Goal: Information Seeking & Learning: Check status

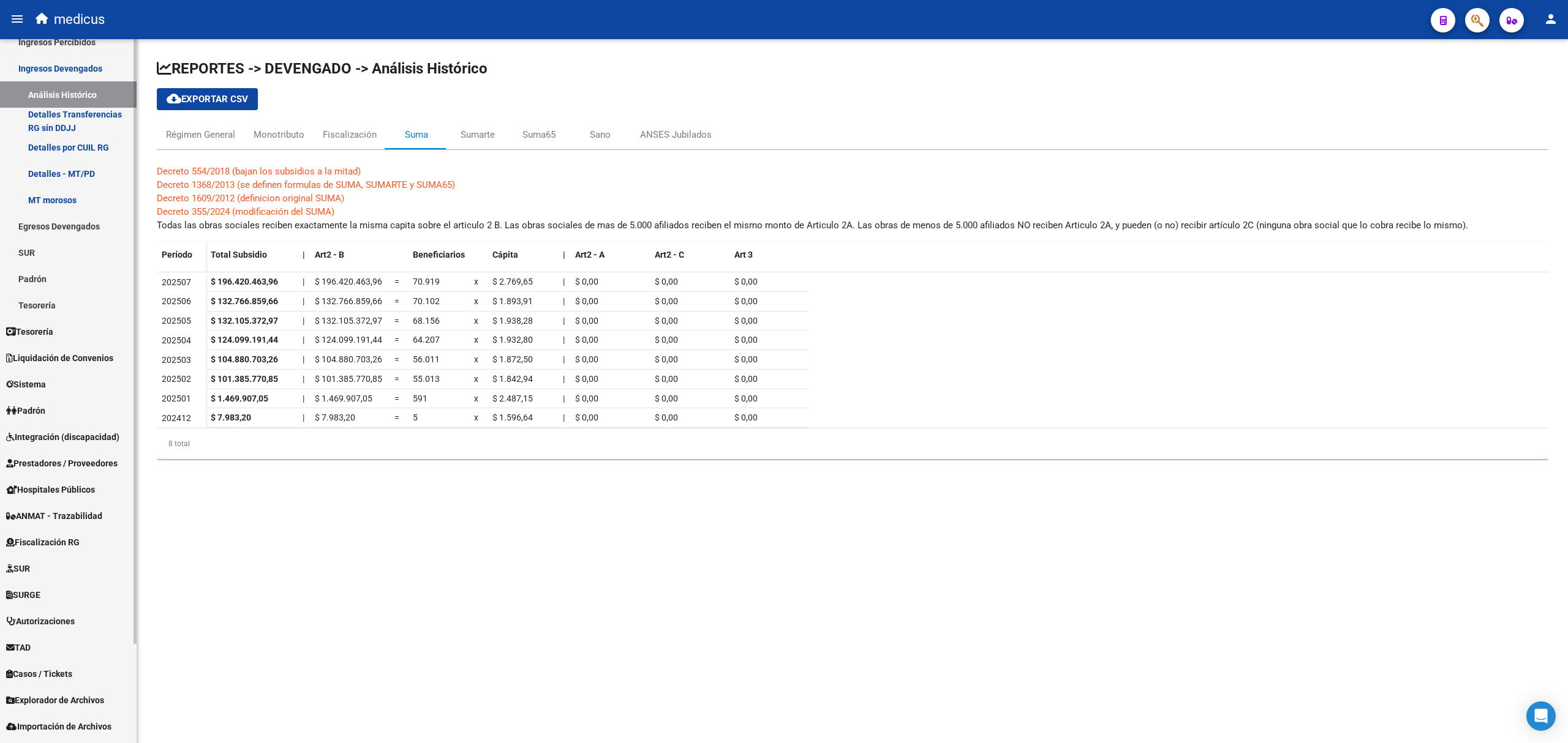
scroll to position [117, 0]
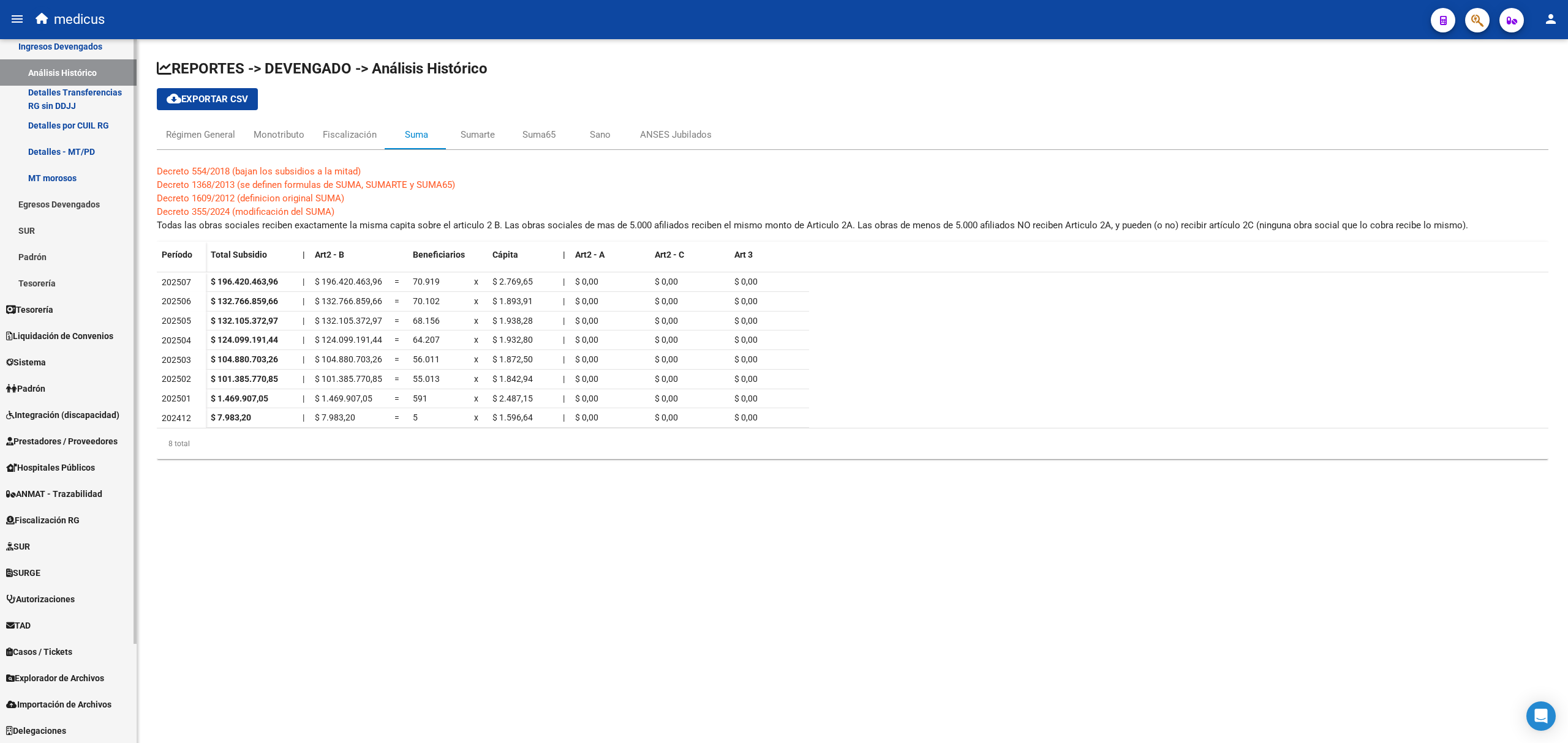
click at [54, 377] on link "Padrón" at bounding box center [68, 389] width 137 height 27
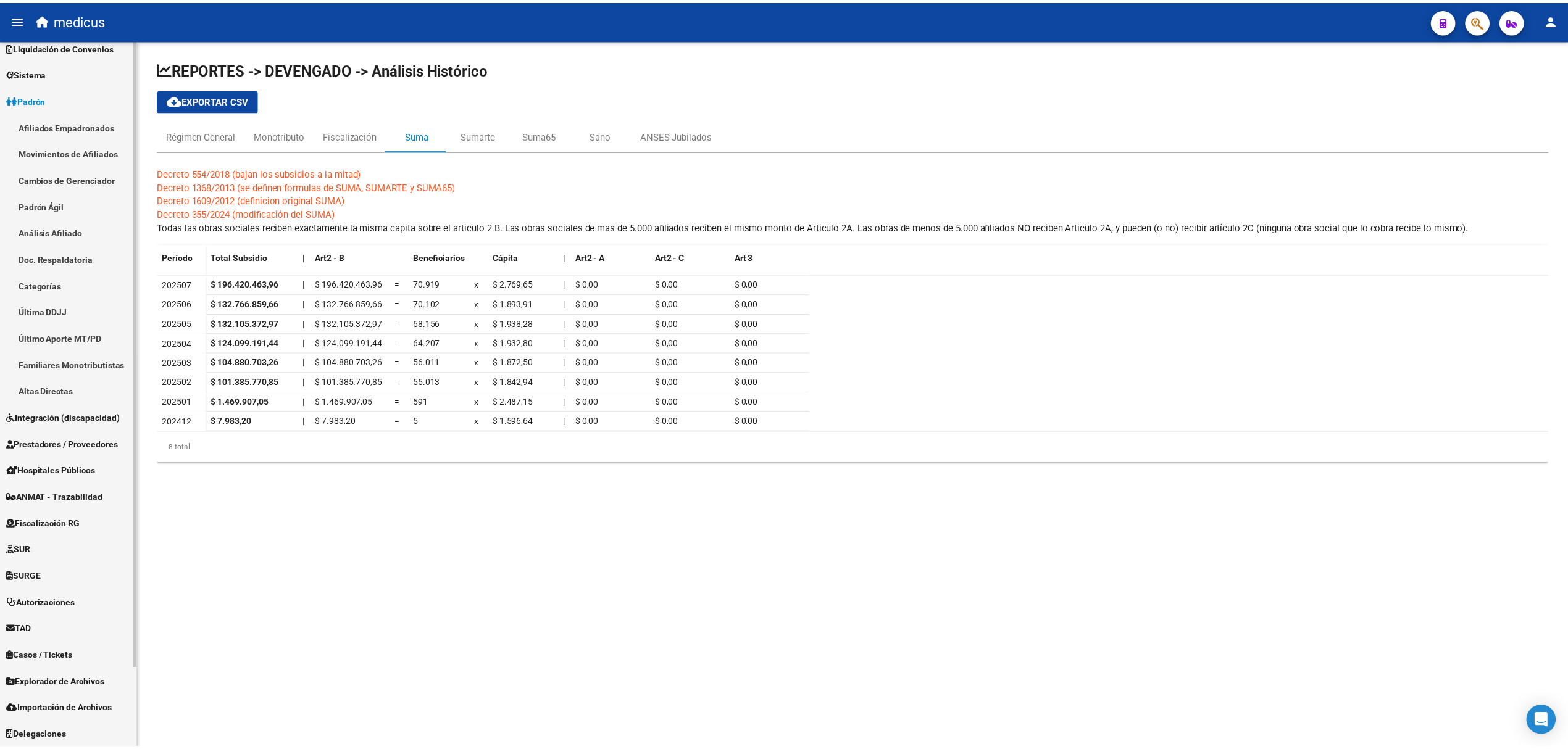
scroll to position [91, 0]
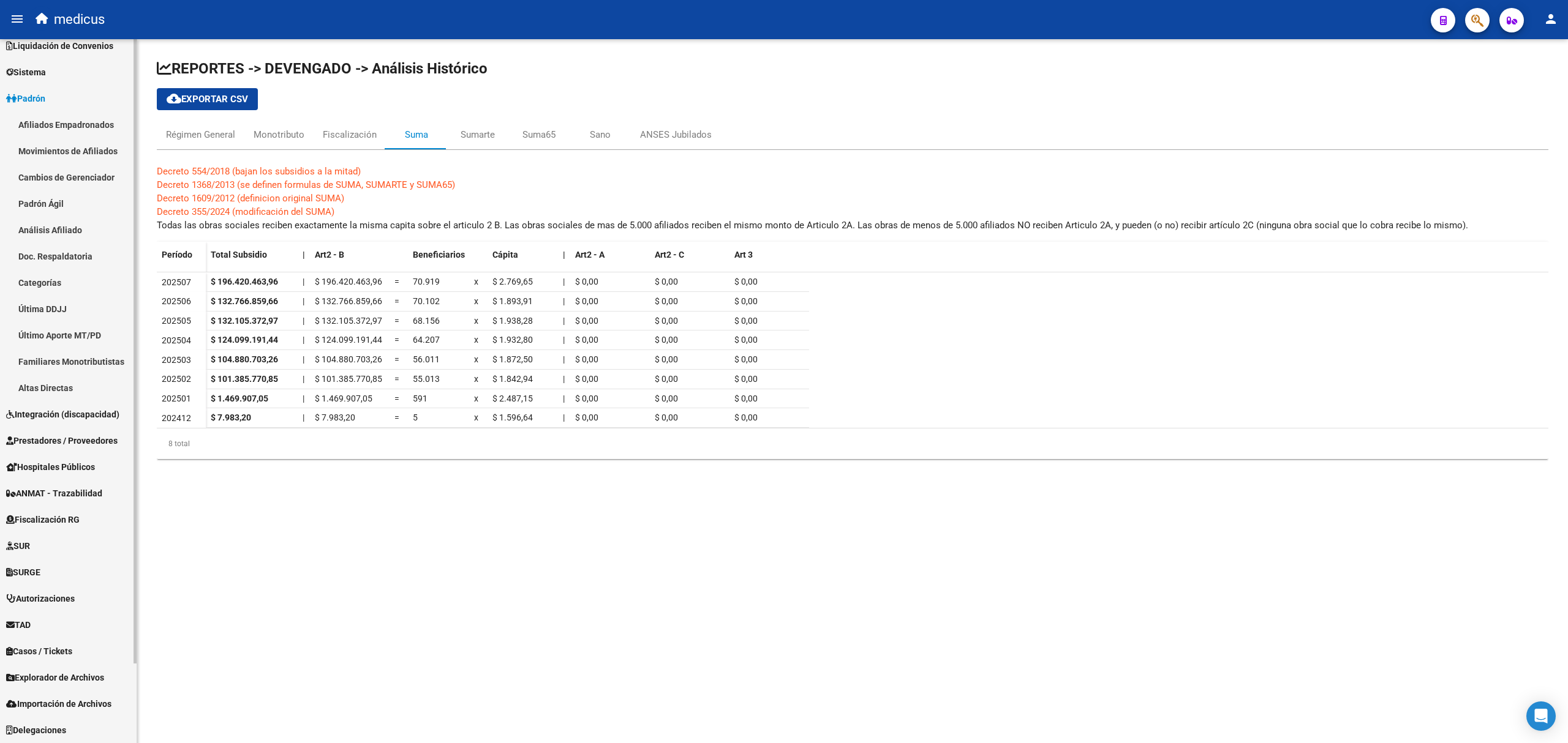
click at [64, 202] on link "Padrón Ágil" at bounding box center [68, 203] width 137 height 27
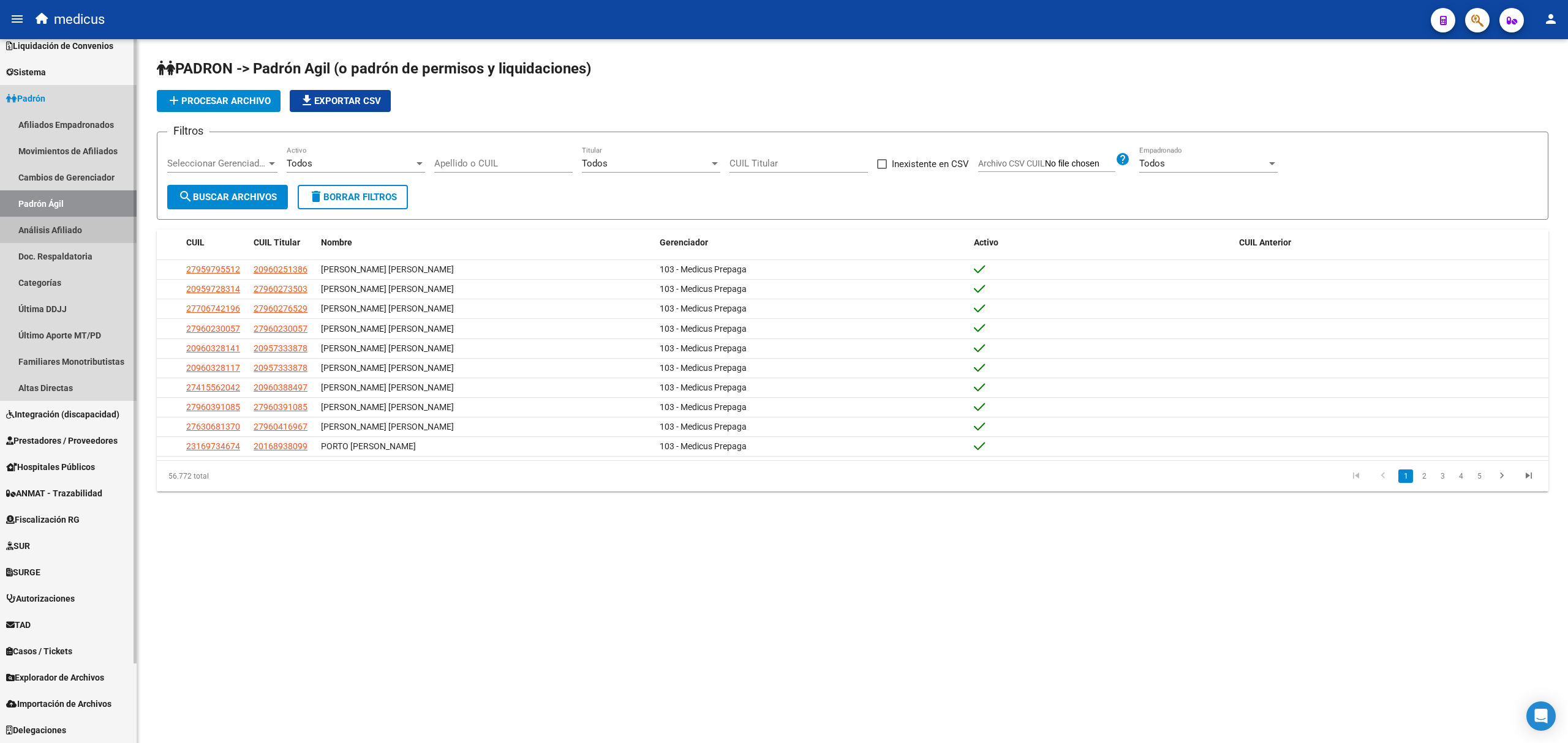
click at [67, 233] on link "Análisis Afiliado" at bounding box center [68, 230] width 137 height 27
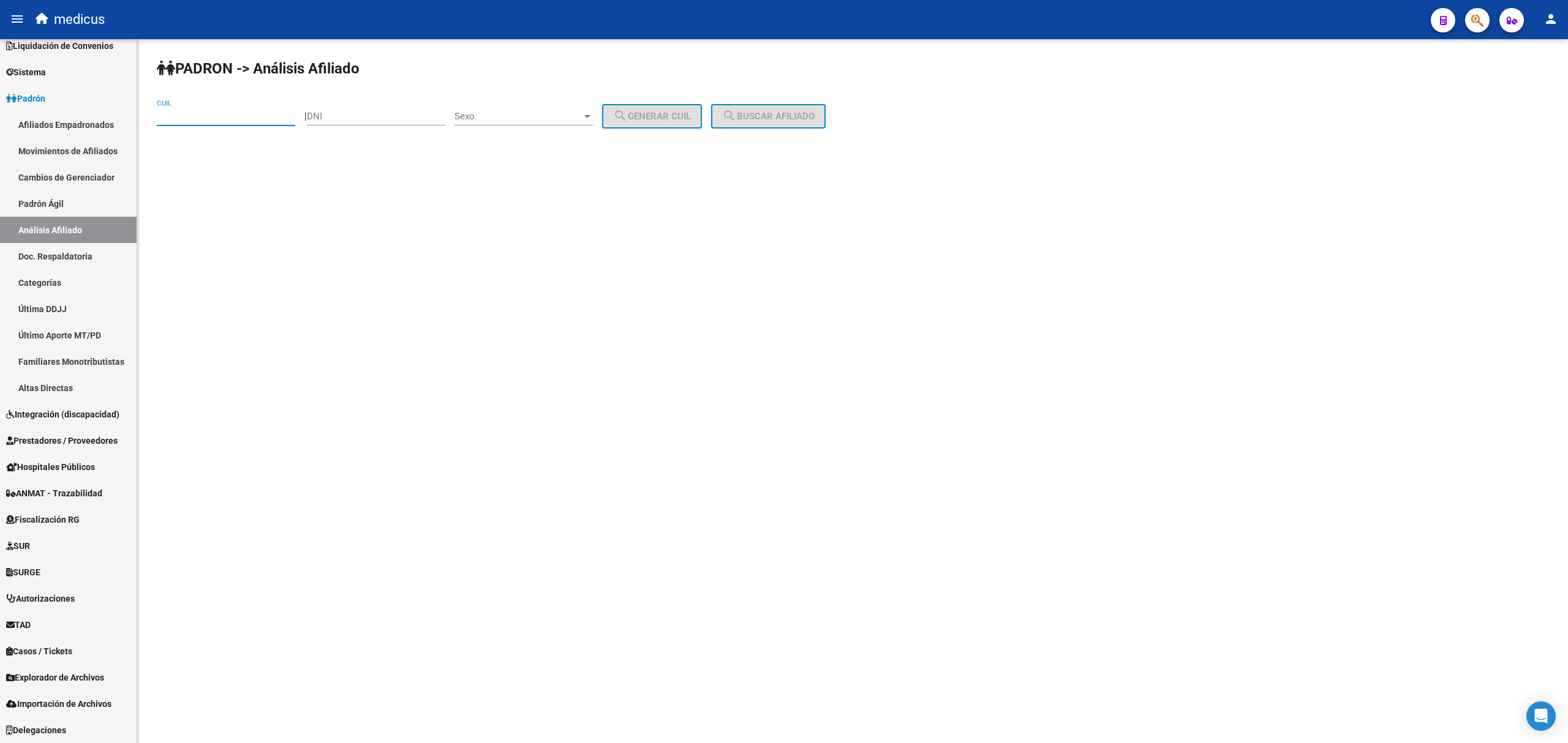
click at [190, 112] on input "CUIL" at bounding box center [226, 117] width 139 height 11
click at [376, 114] on input "DNI" at bounding box center [376, 117] width 139 height 11
click at [392, 110] on div "DNI" at bounding box center [376, 113] width 139 height 27
drag, startPoint x: 421, startPoint y: 111, endPoint x: 272, endPoint y: 110, distance: 149.0
click at [272, 111] on app-analisis-afiliado "PADRON -> Análisis Afiliado CUIL | DNI Sexo Sexo search Generar CUIL search Bus…" at bounding box center [496, 117] width 678 height 11
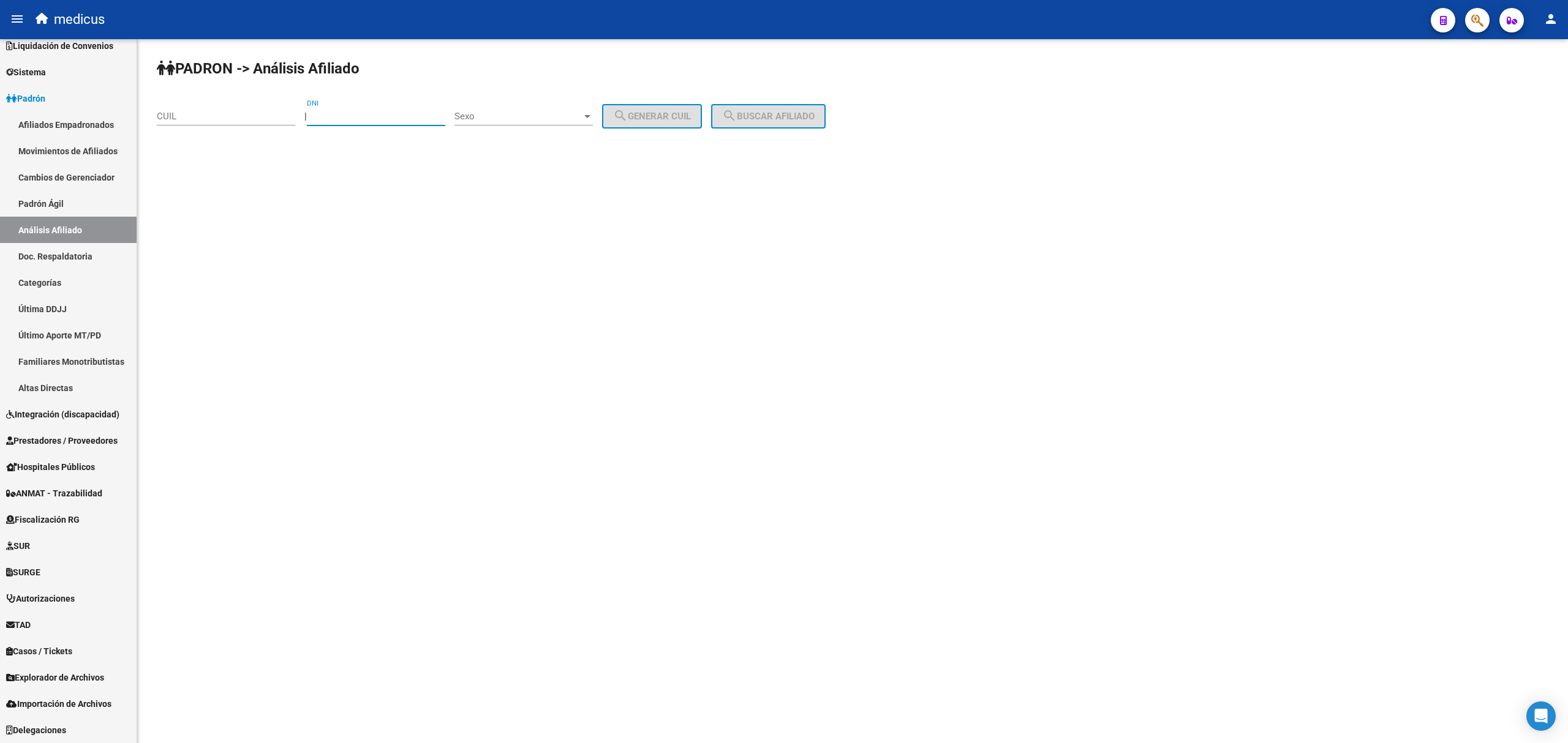
click at [214, 117] on input "CUIL" at bounding box center [226, 117] width 139 height 11
paste input "27-59877483-3"
type input "27-59877483-3"
click at [783, 114] on span "search Buscar afiliado" at bounding box center [768, 117] width 93 height 11
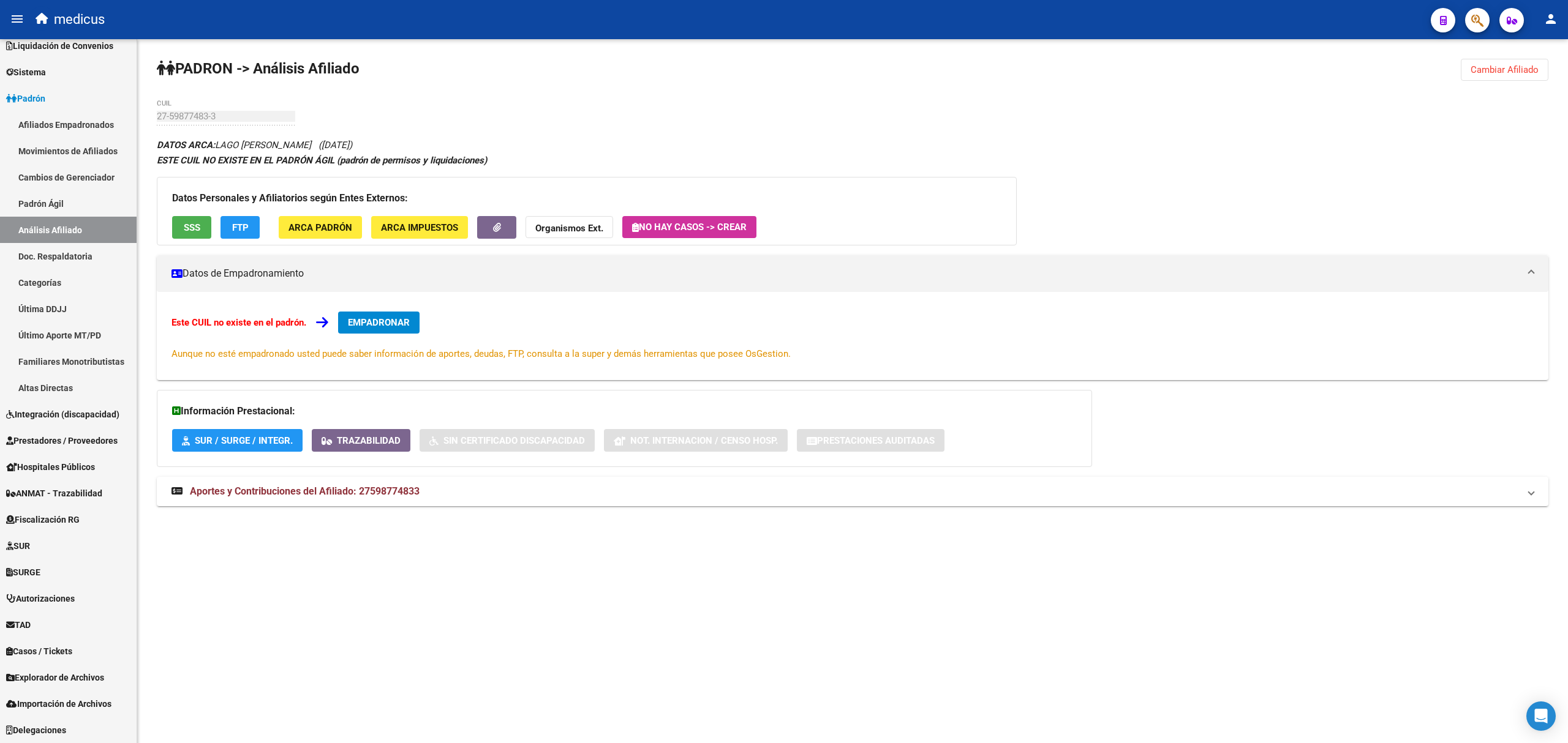
click at [197, 219] on button "SSS" at bounding box center [191, 227] width 39 height 23
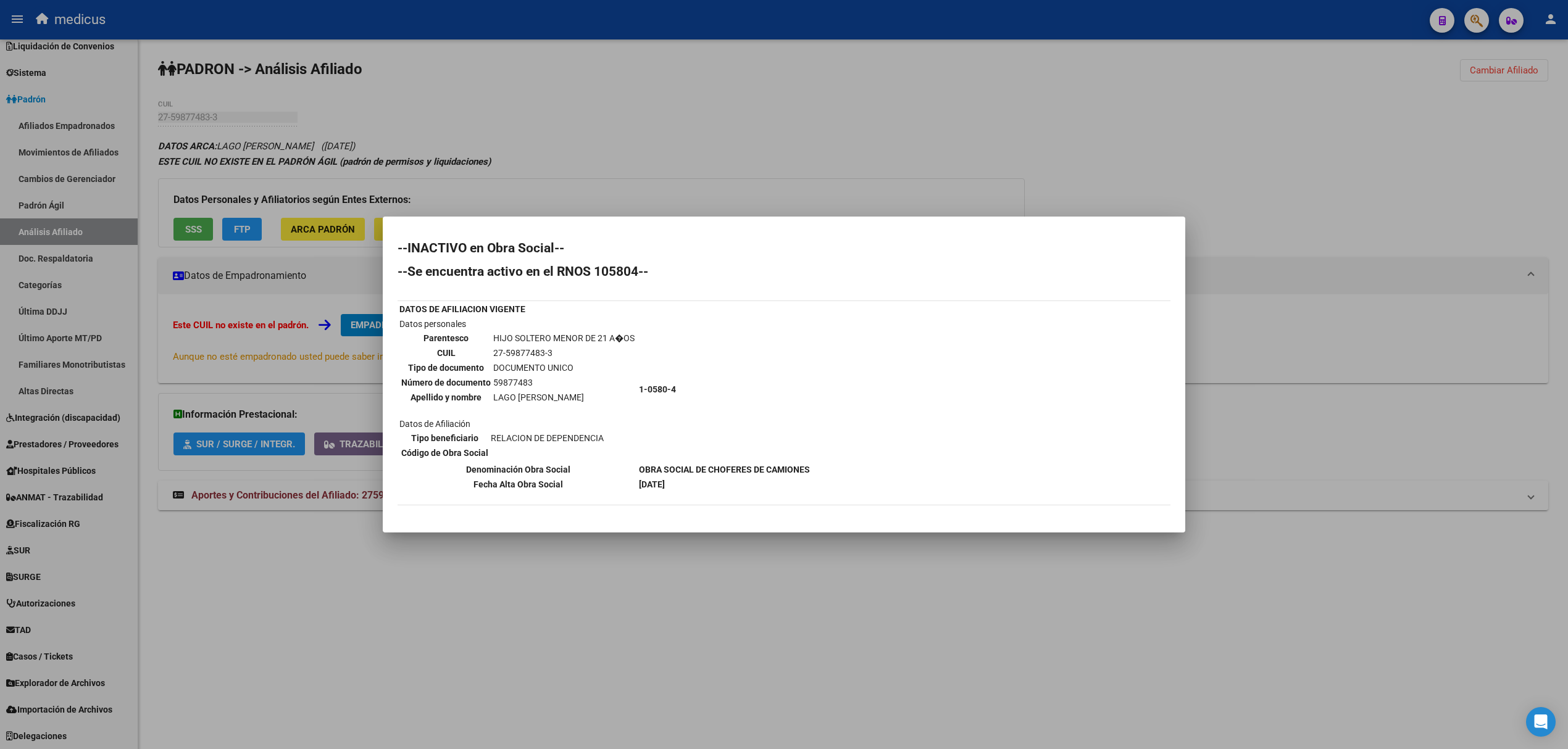
click at [247, 228] on div at bounding box center [784, 374] width 1568 height 749
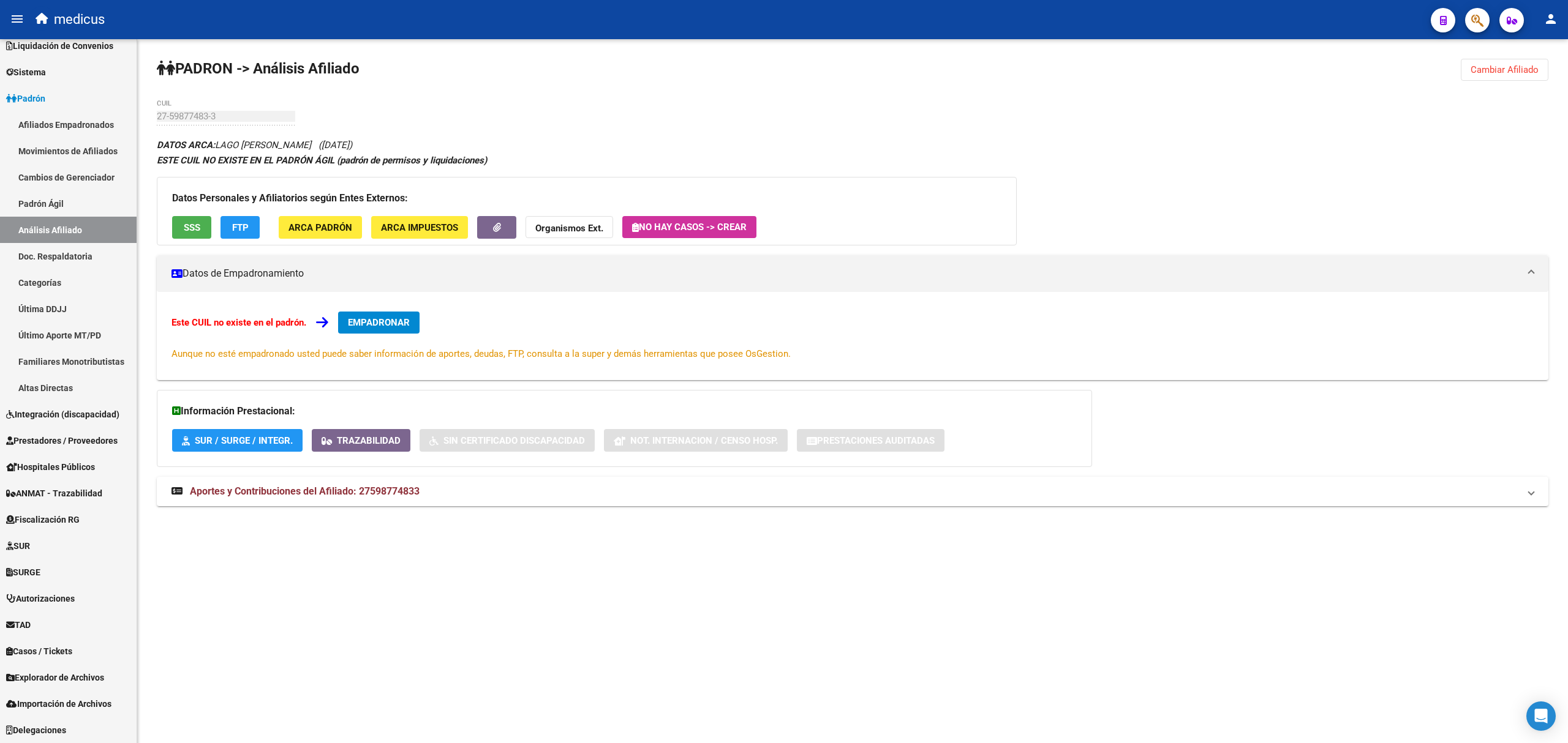
click at [245, 226] on span "FTP" at bounding box center [240, 228] width 16 height 11
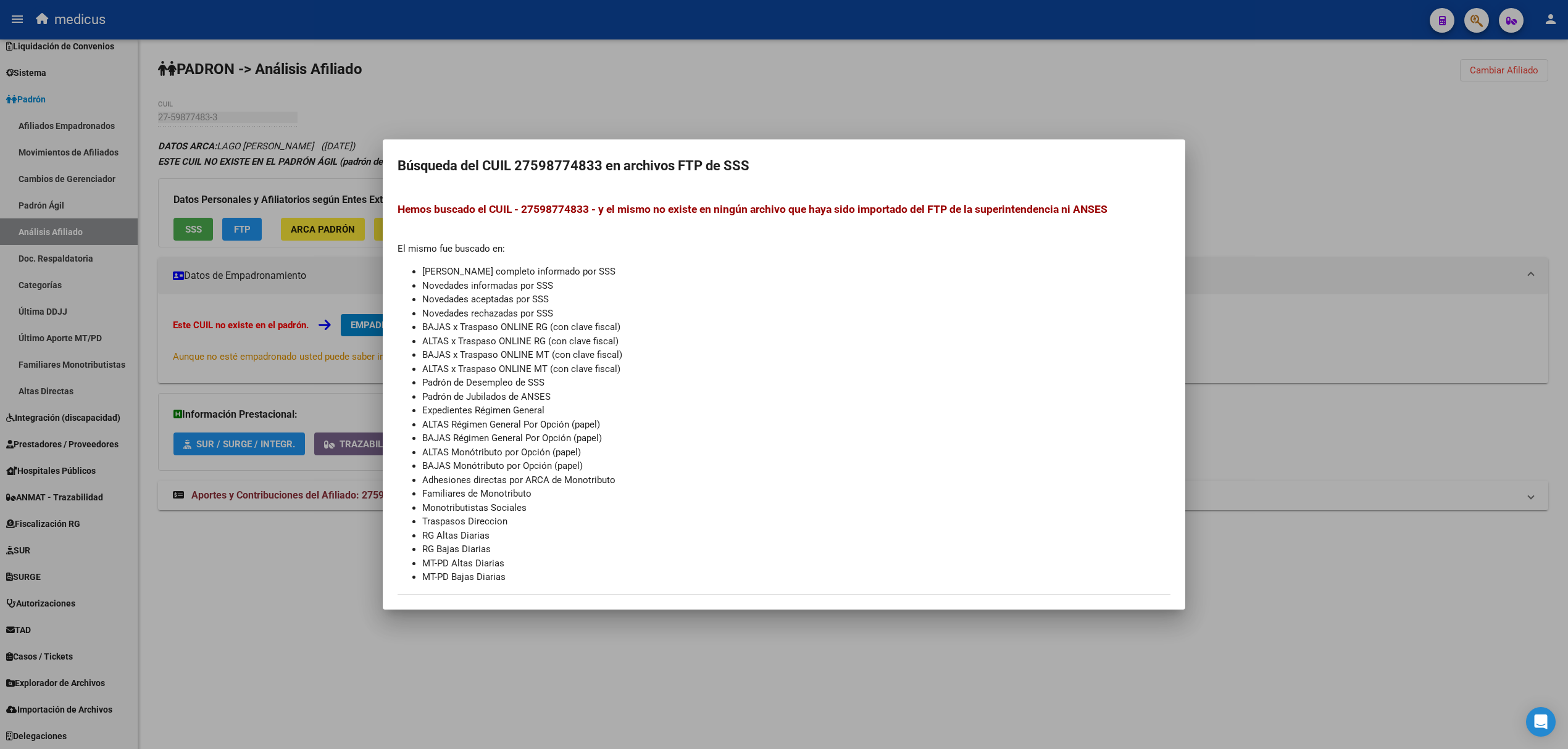
click at [857, 142] on mat-dialog-container "Búsqueda del CUIL 27598774833 en archivos FTP de SSS Hemos buscado el CUIL - 27…" at bounding box center [783, 374] width 802 height 470
click at [328, 228] on div at bounding box center [784, 374] width 1568 height 749
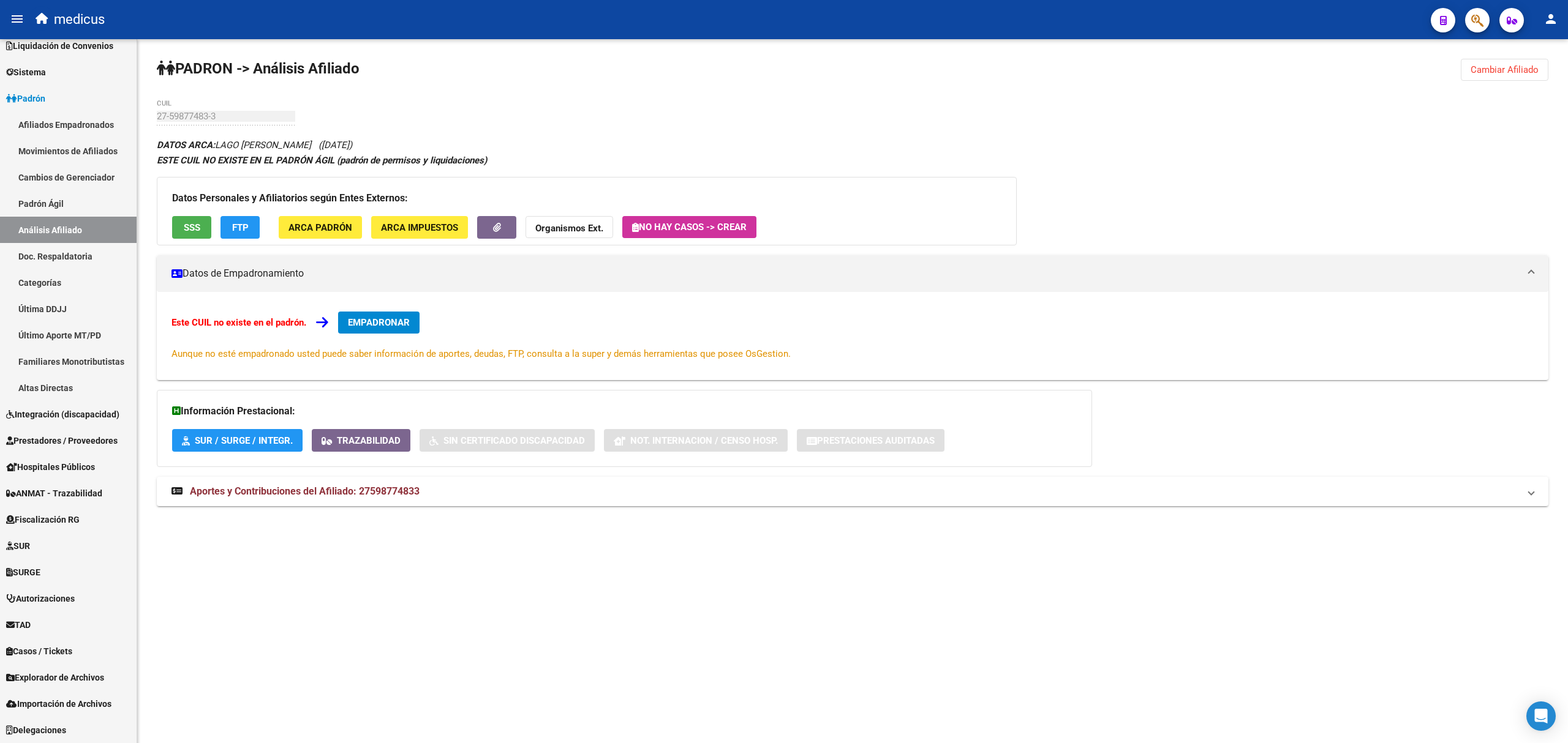
click at [562, 223] on strong "Organismos Ext." at bounding box center [569, 228] width 68 height 11
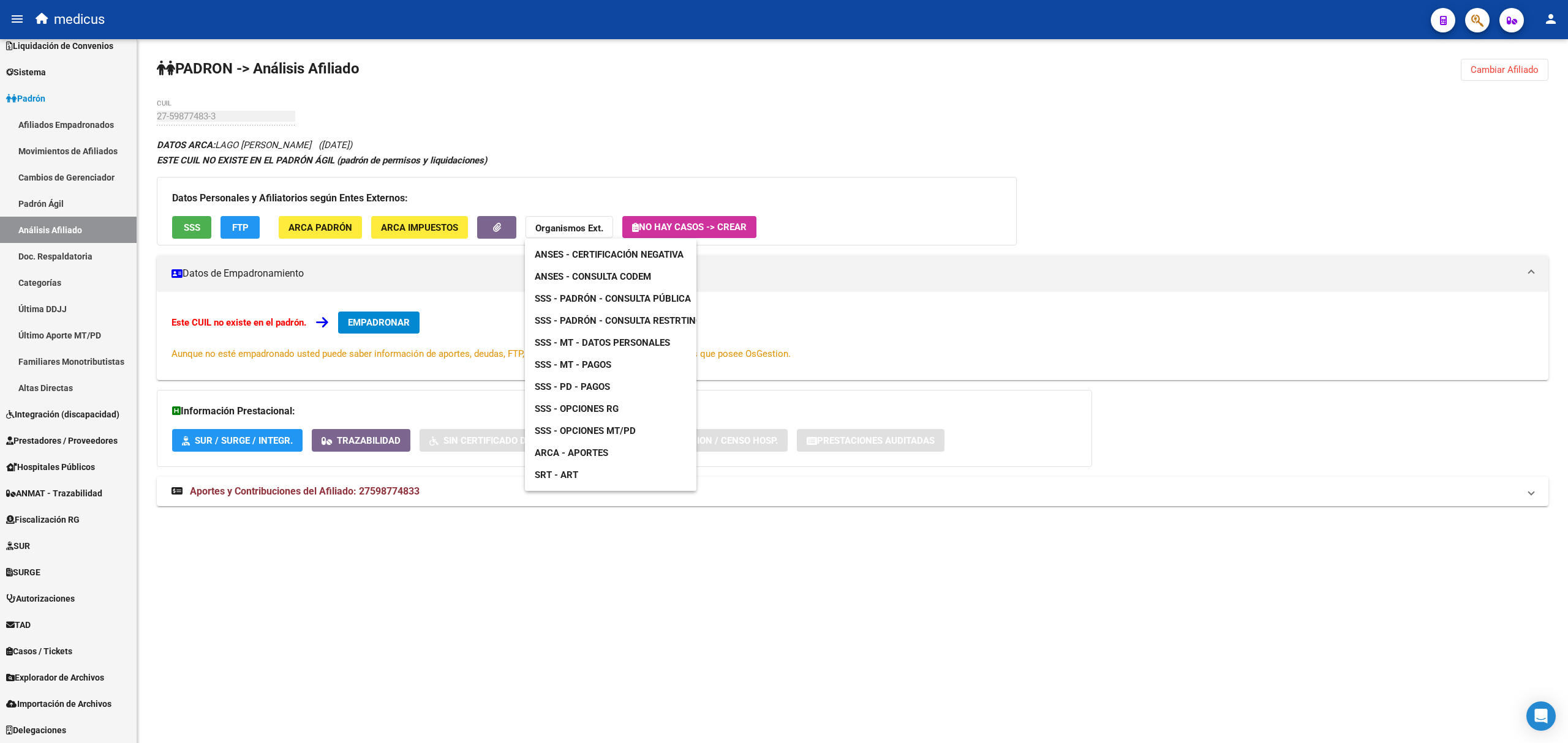
click at [623, 255] on span "ANSES - Certificación Negativa" at bounding box center [610, 255] width 149 height 11
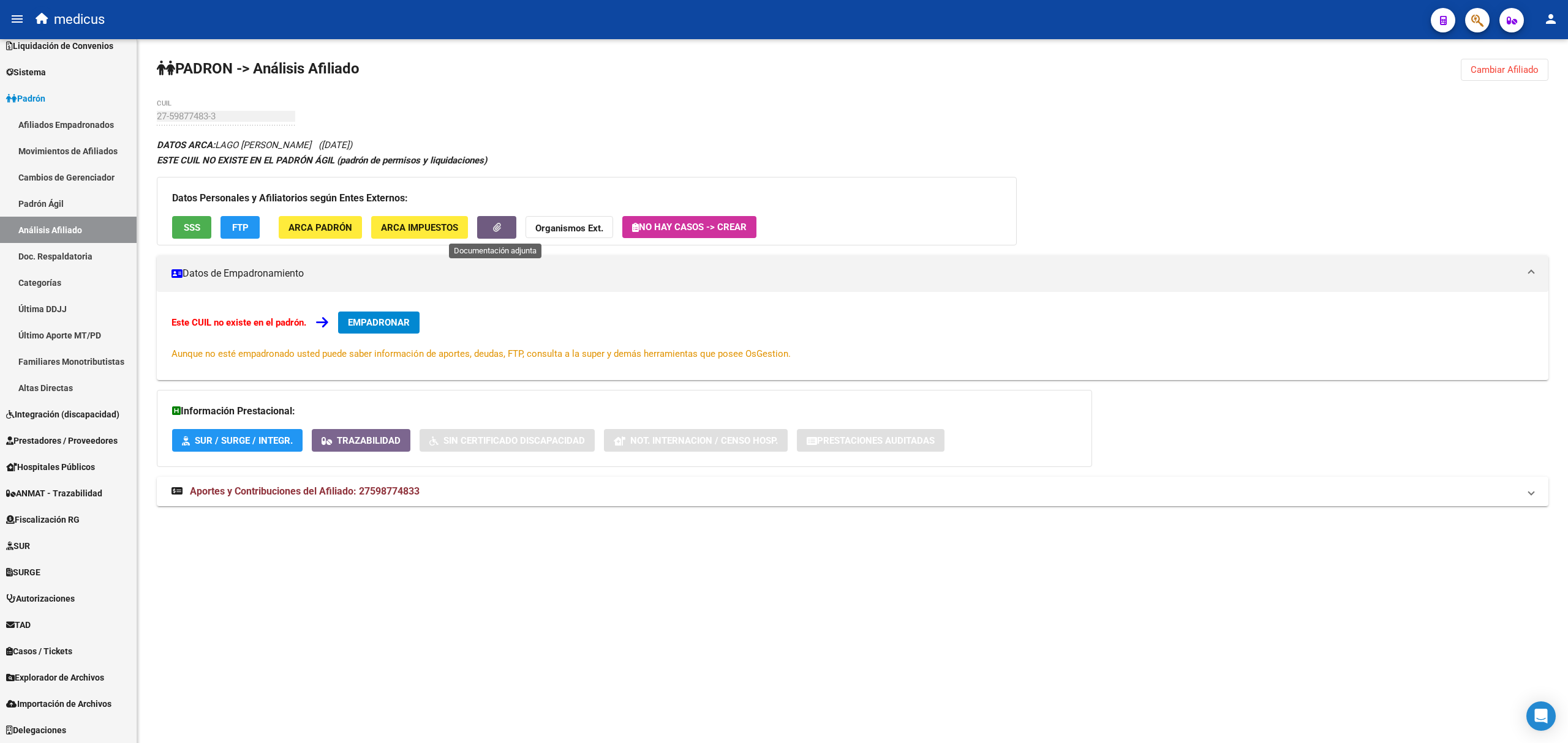
click at [494, 226] on icon "button" at bounding box center [497, 227] width 8 height 10
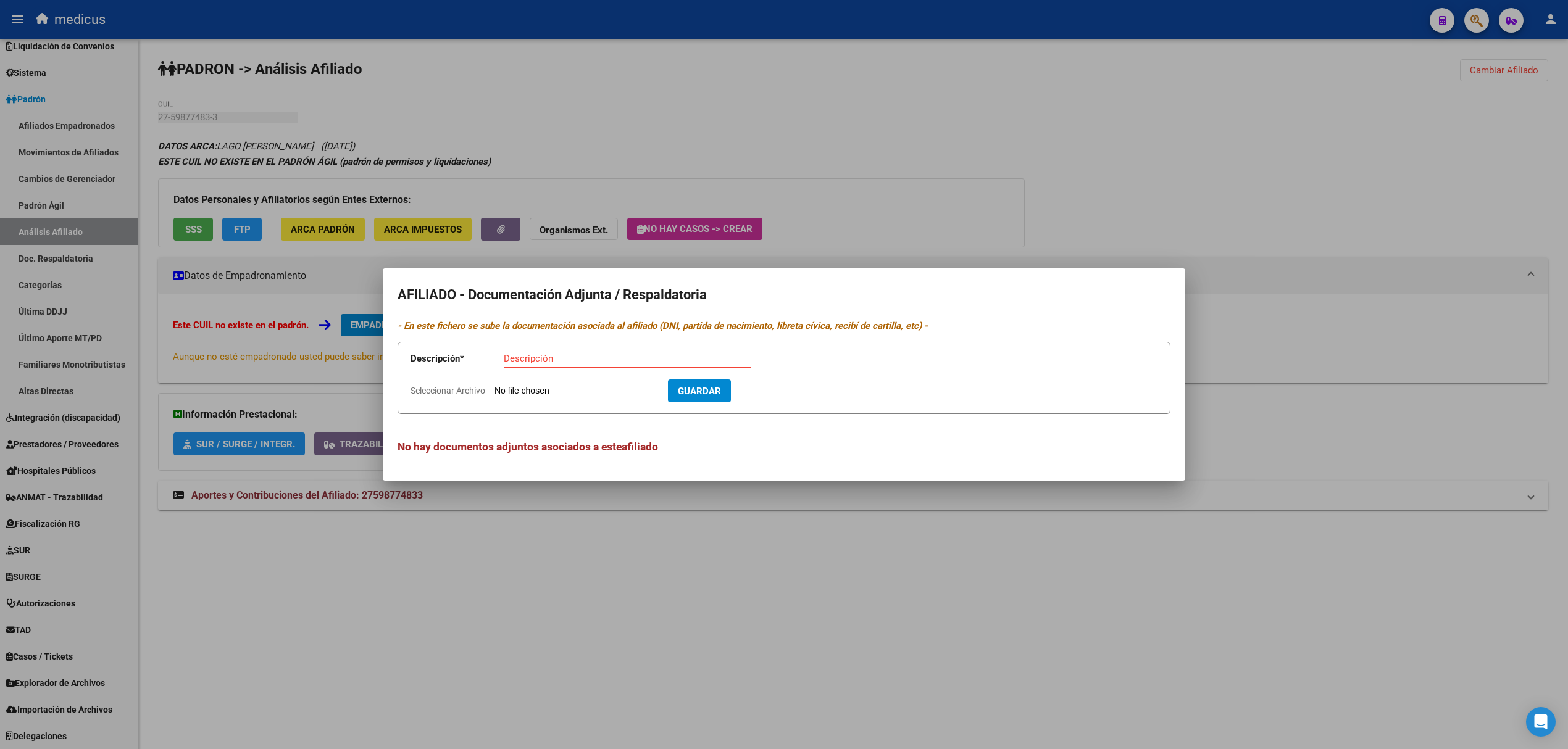
click at [1172, 232] on div at bounding box center [784, 374] width 1568 height 749
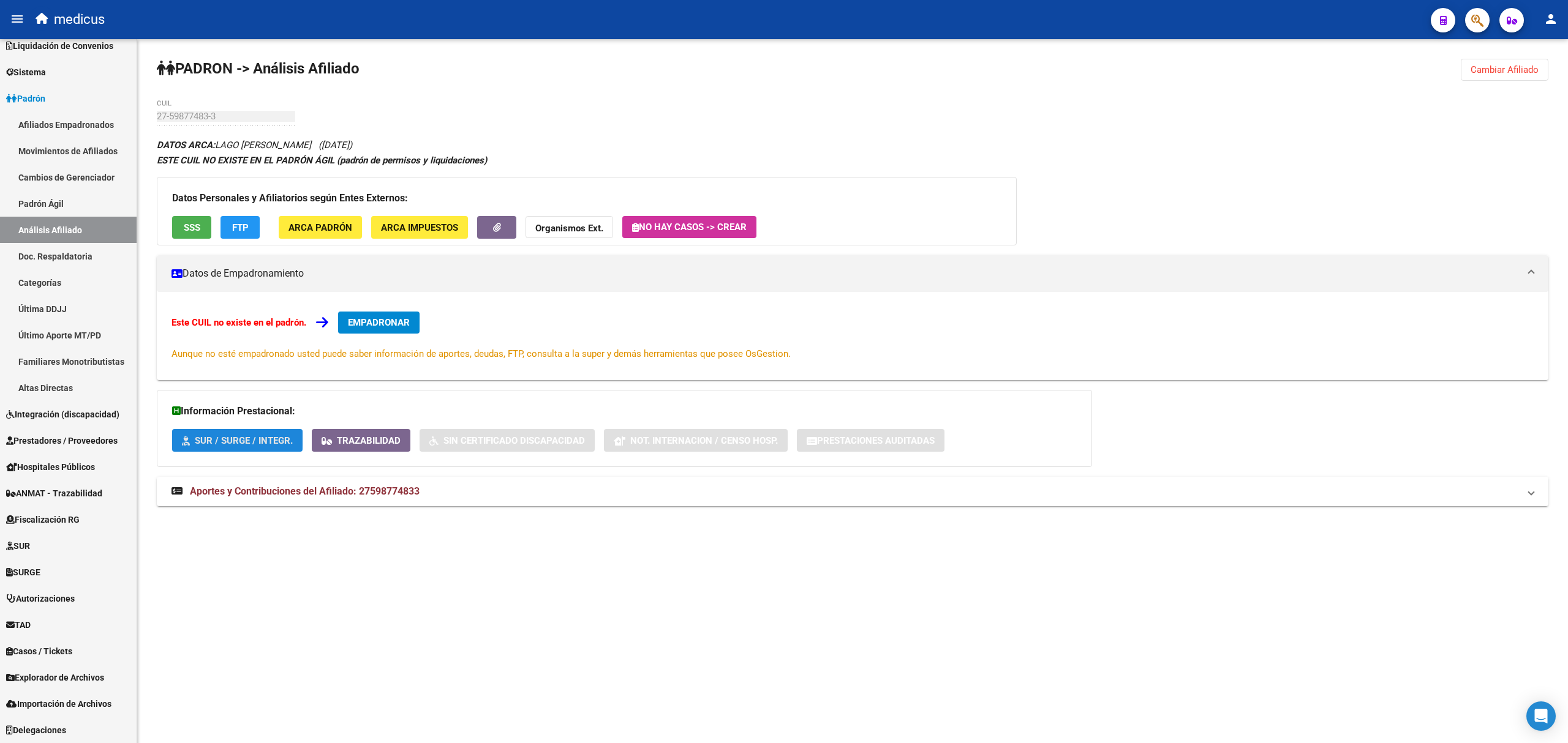
click at [207, 435] on span "SUR / SURGE / INTEGR." at bounding box center [244, 441] width 98 height 11
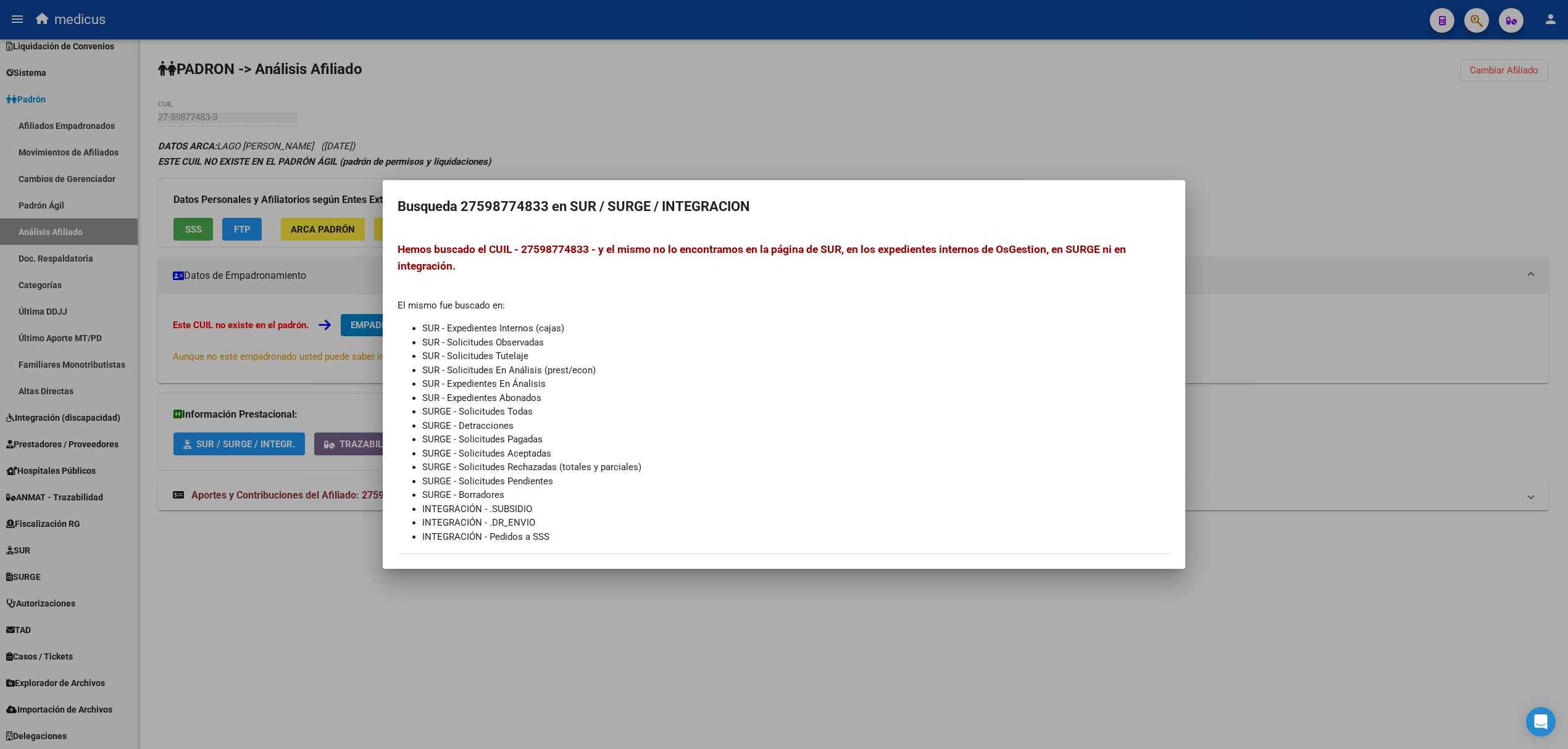
click at [1024, 128] on div at bounding box center [784, 374] width 1568 height 749
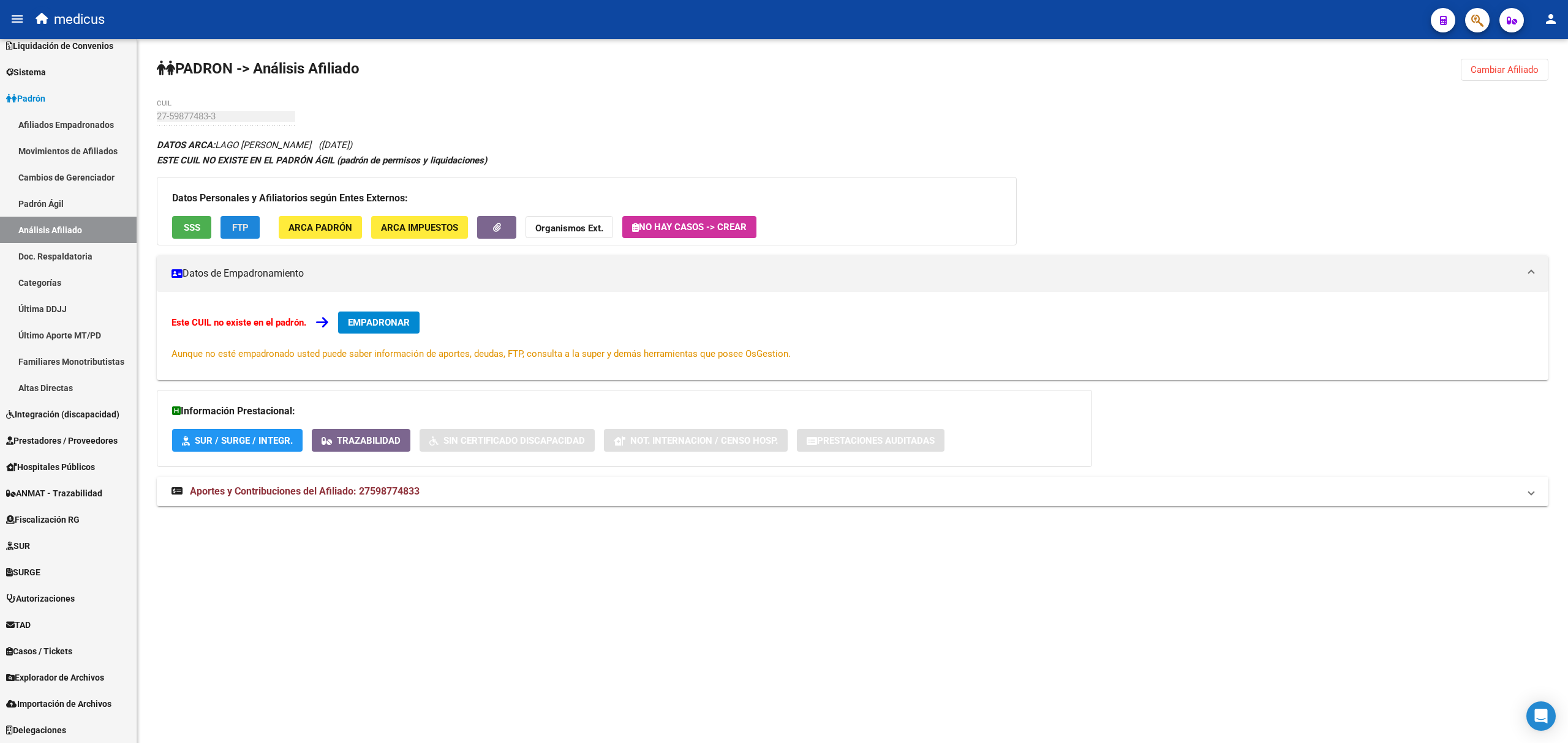
click at [232, 225] on span "FTP" at bounding box center [240, 228] width 16 height 11
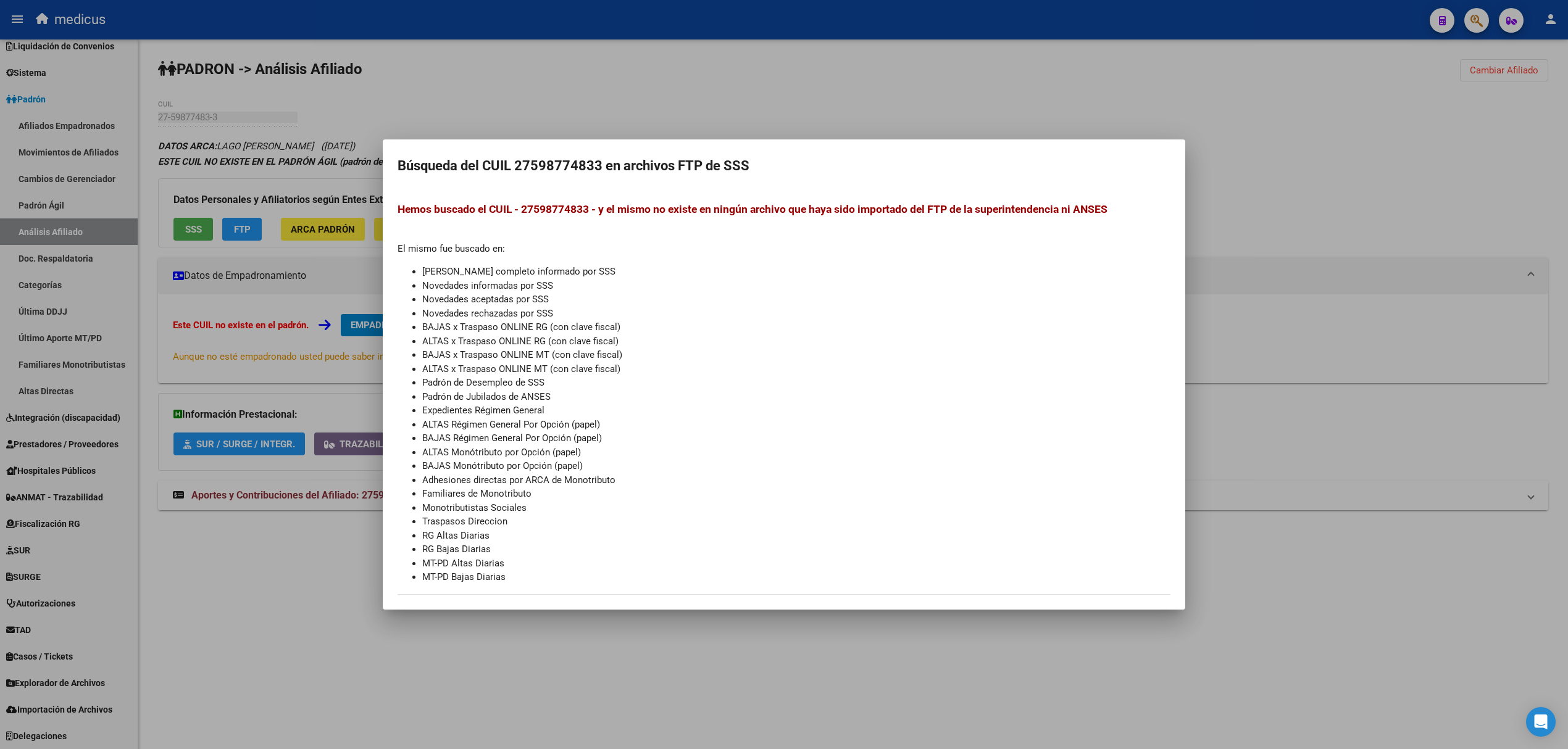
click at [1008, 148] on mat-dialog-container "Búsqueda del CUIL 27598774833 en archivos FTP de SSS Hemos buscado el CUIL - 27…" at bounding box center [783, 374] width 802 height 470
click at [307, 223] on div at bounding box center [784, 374] width 1568 height 749
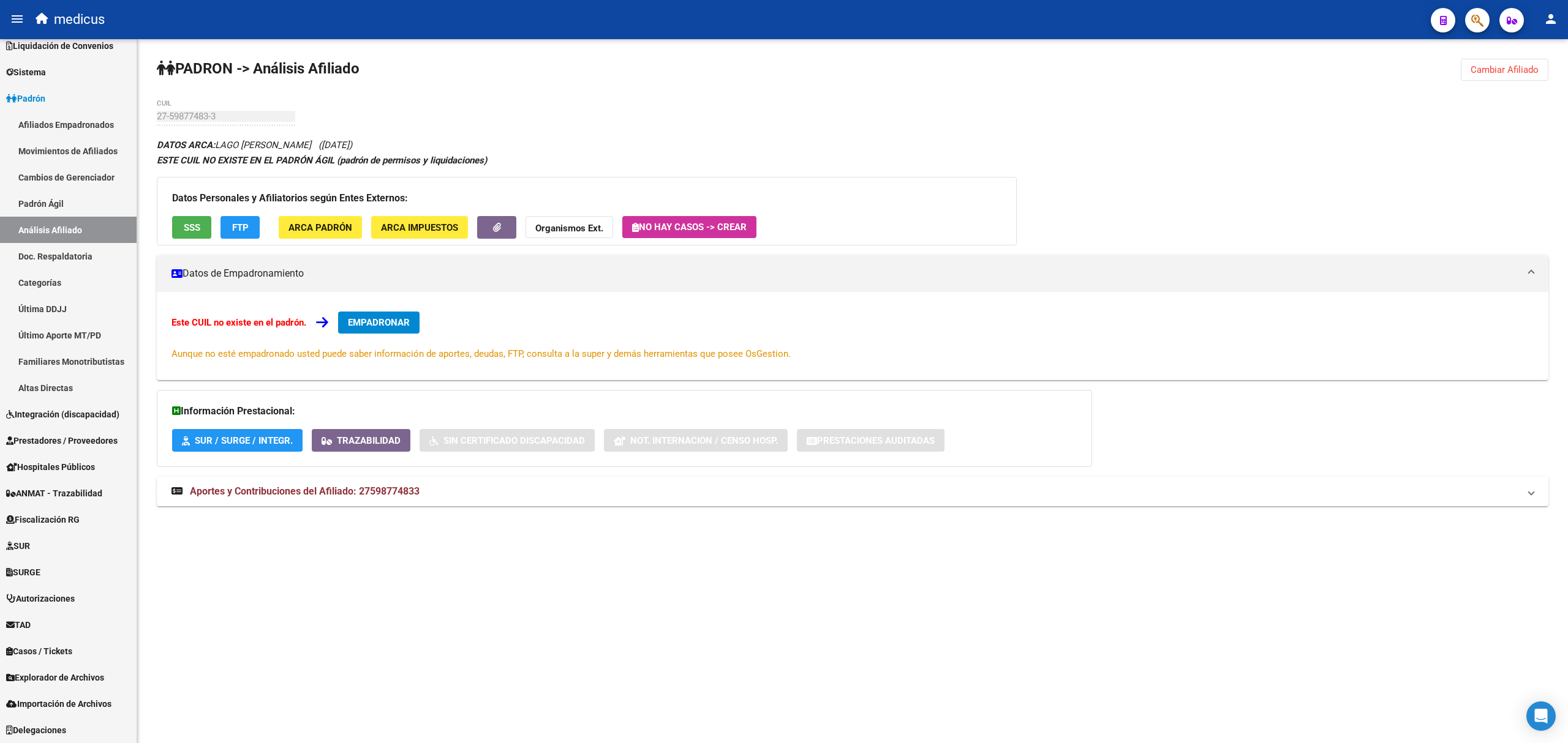
click at [305, 223] on span "ARCA Padrón" at bounding box center [320, 228] width 64 height 11
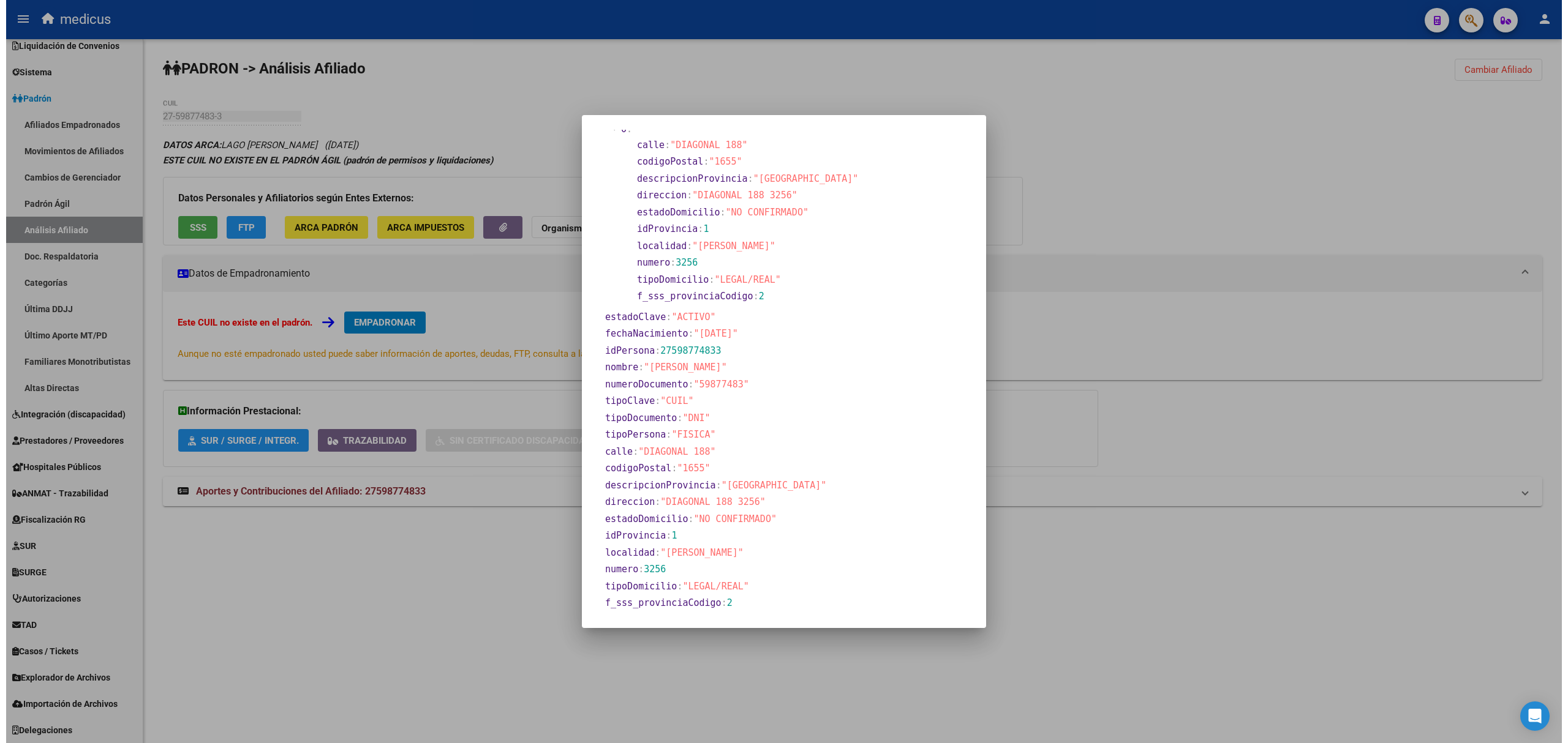
scroll to position [67, 0]
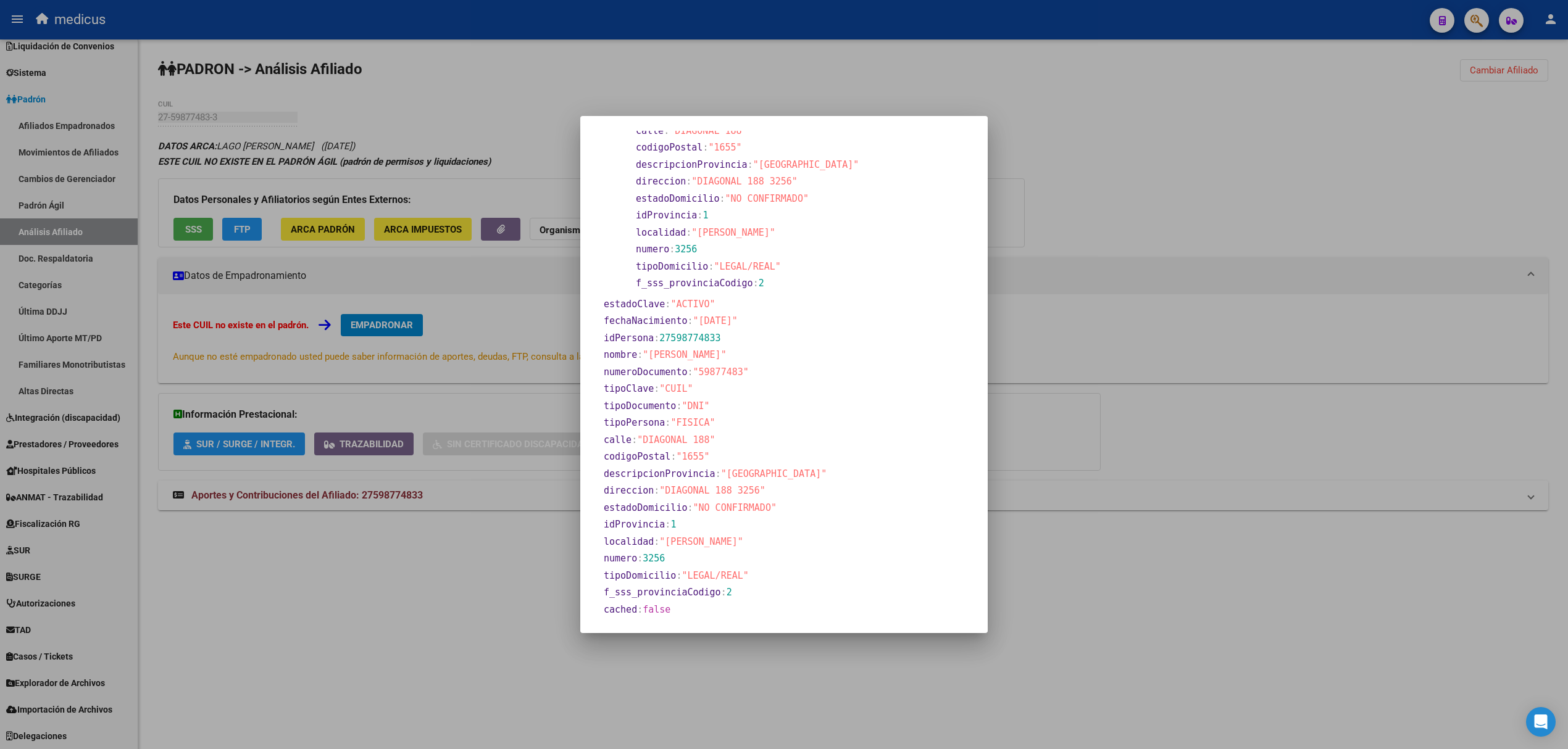
click at [532, 145] on div at bounding box center [784, 374] width 1568 height 749
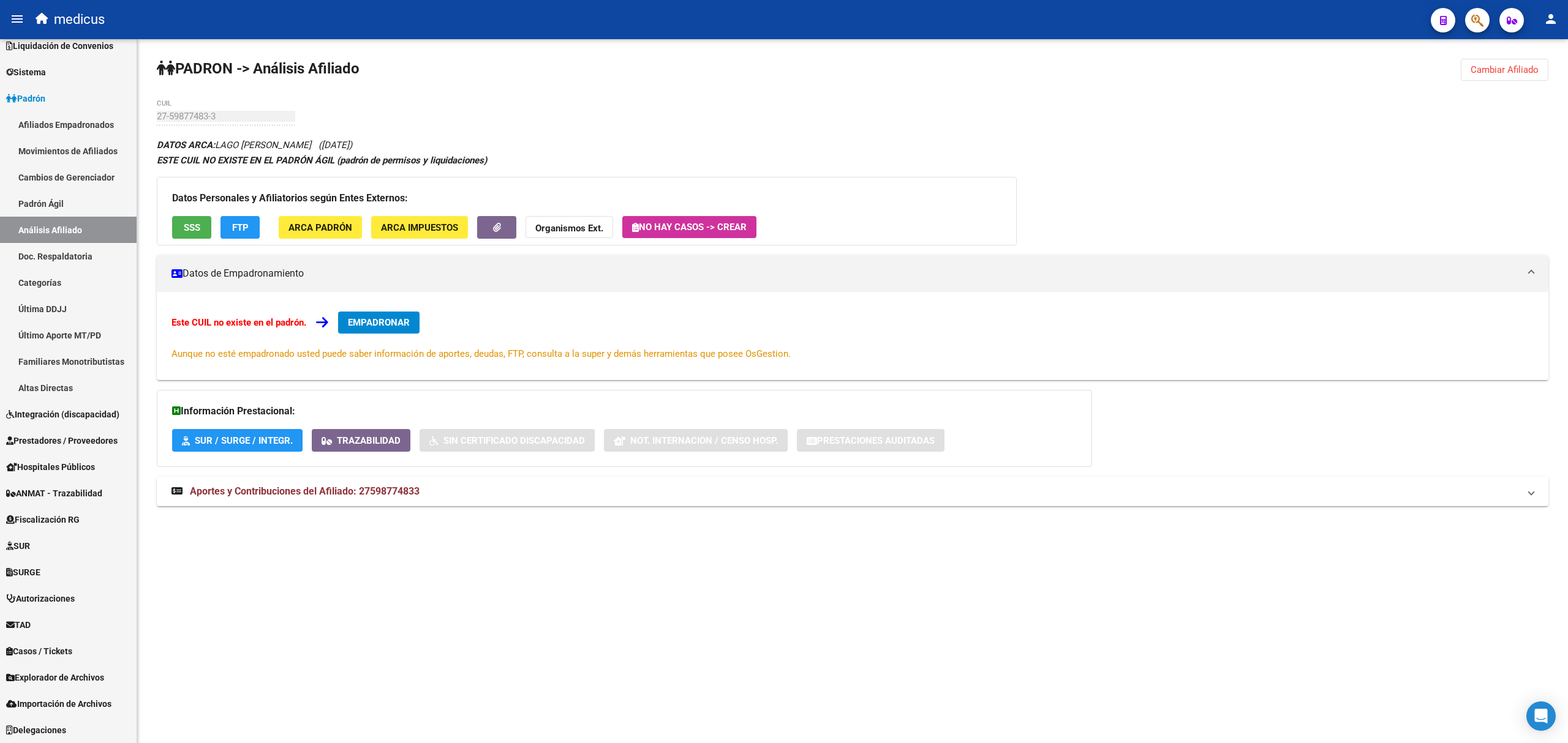
click at [179, 226] on button "SSS" at bounding box center [191, 227] width 39 height 23
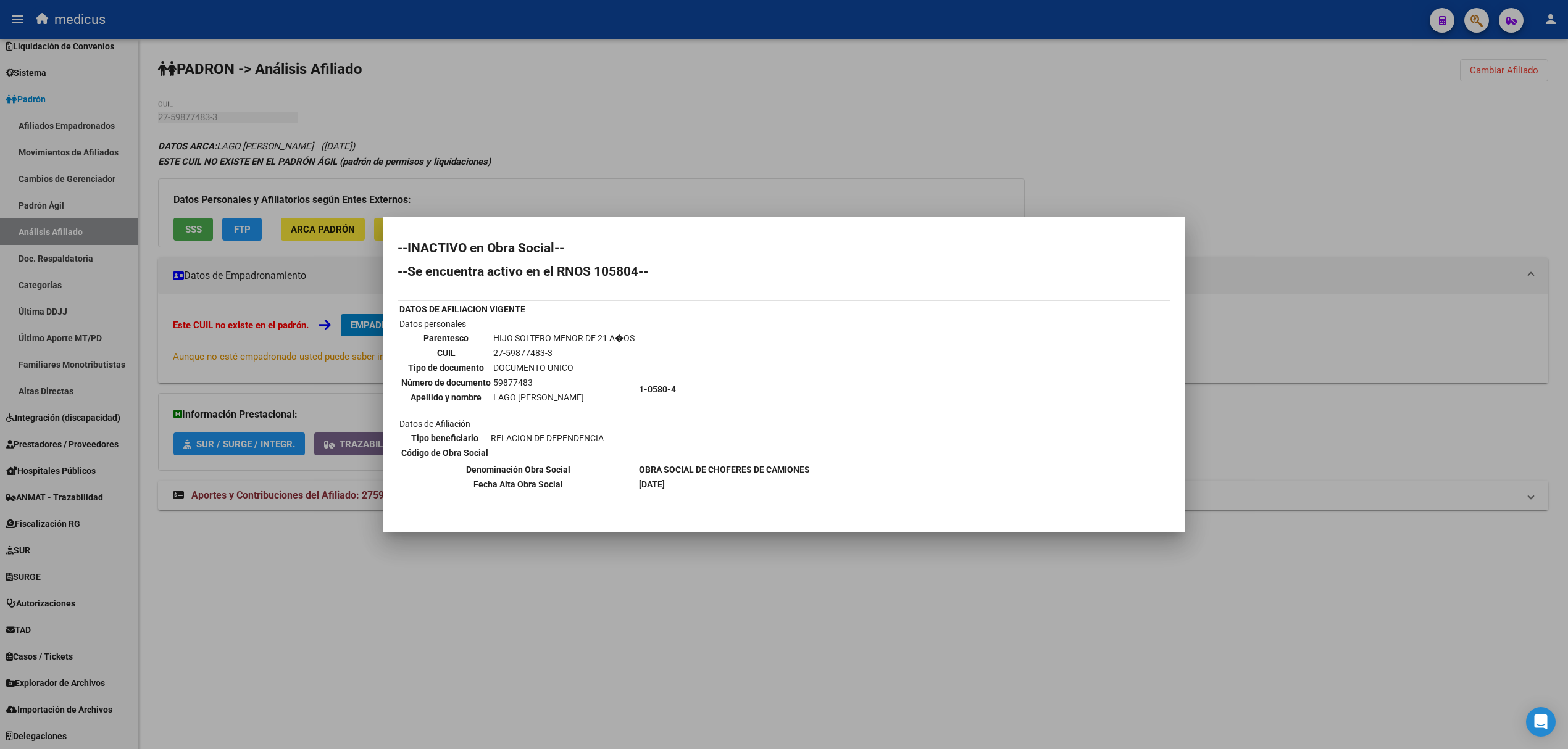
click at [976, 154] on div at bounding box center [784, 374] width 1568 height 749
